Goal: Navigation & Orientation: Find specific page/section

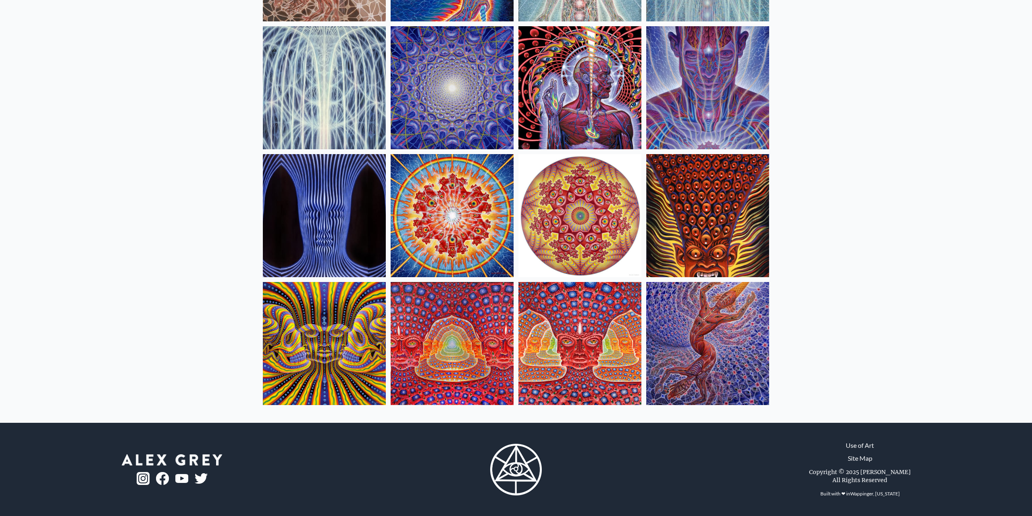
scroll to position [192, 0]
click at [597, 341] on img at bounding box center [579, 342] width 123 height 123
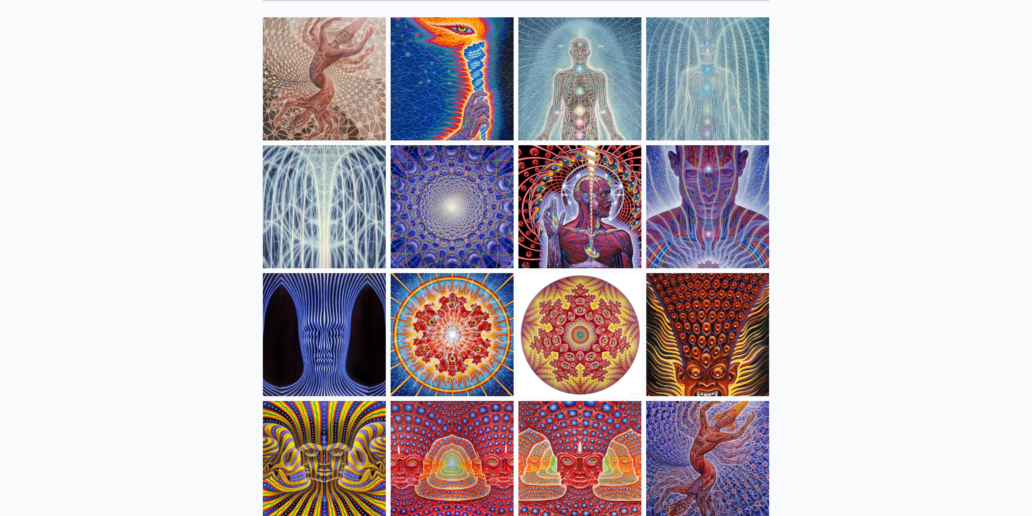
scroll to position [69, 0]
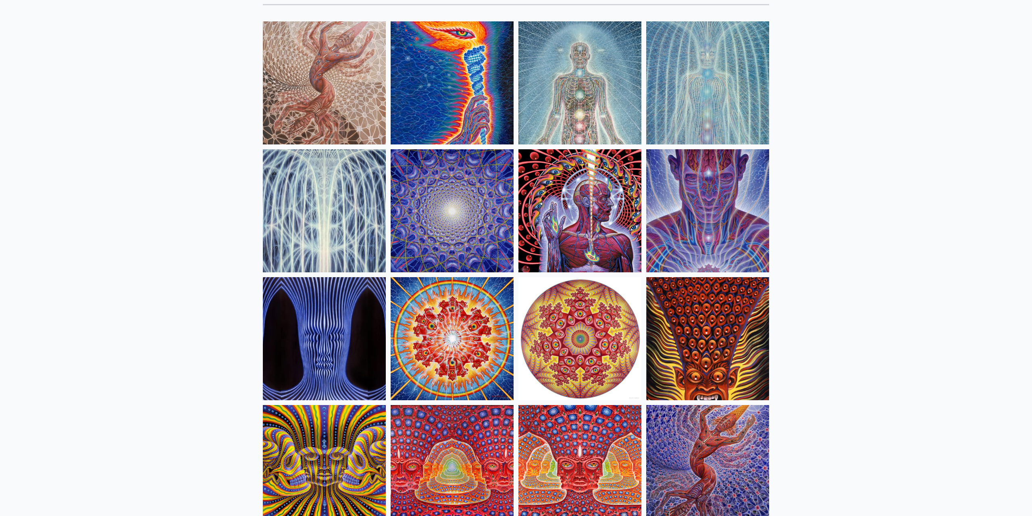
click at [313, 97] on img at bounding box center [324, 82] width 123 height 123
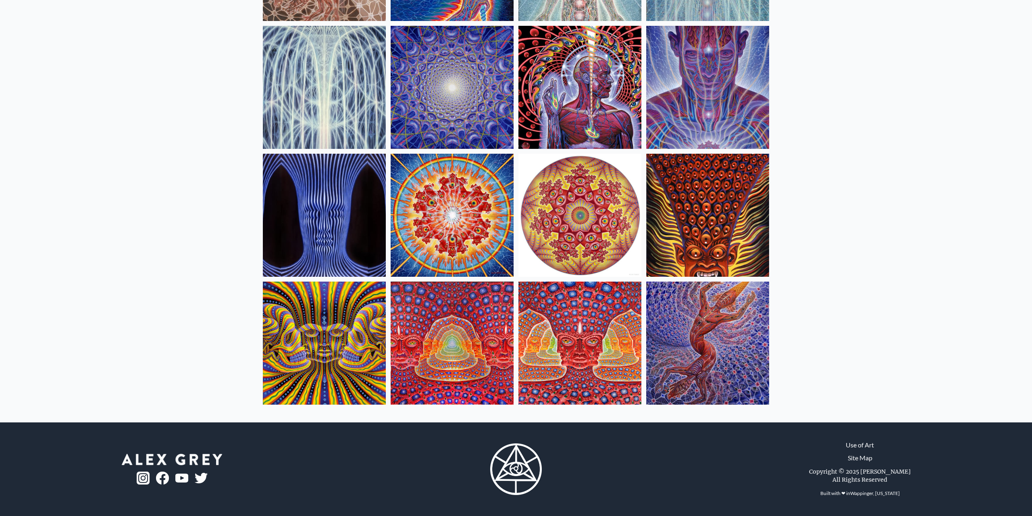
click at [703, 335] on img at bounding box center [707, 342] width 123 height 123
